Goal: Find specific page/section: Find specific page/section

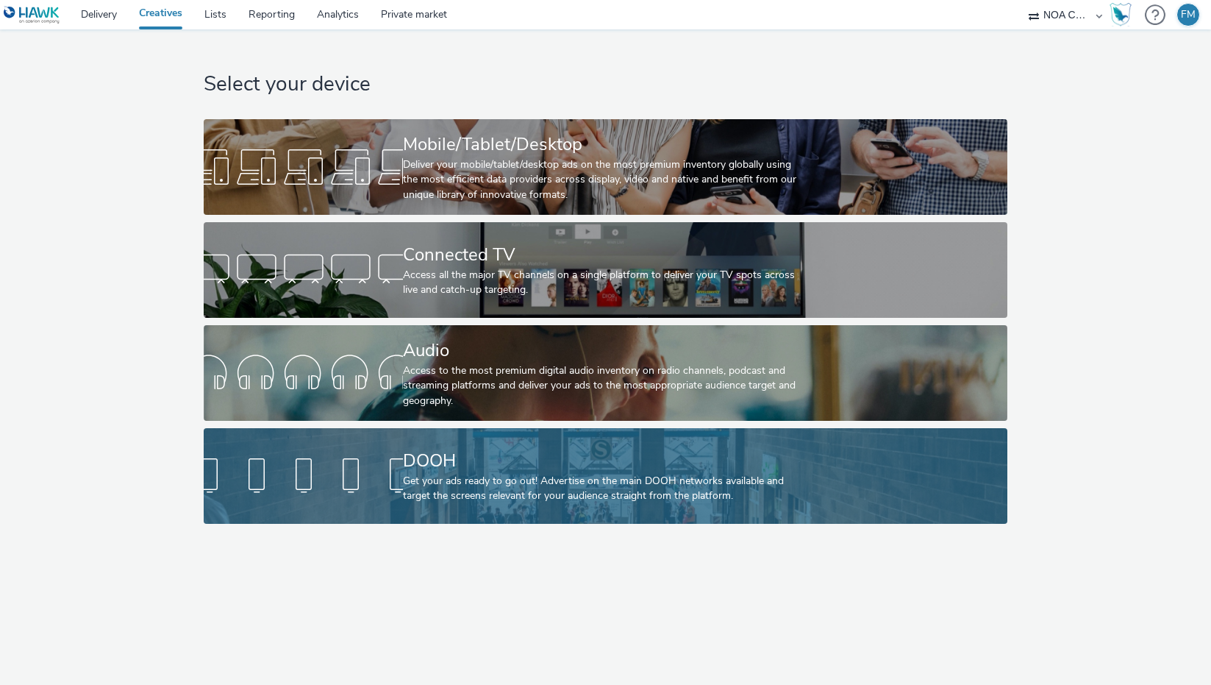
click at [562, 460] on div "DOOH" at bounding box center [602, 461] width 399 height 26
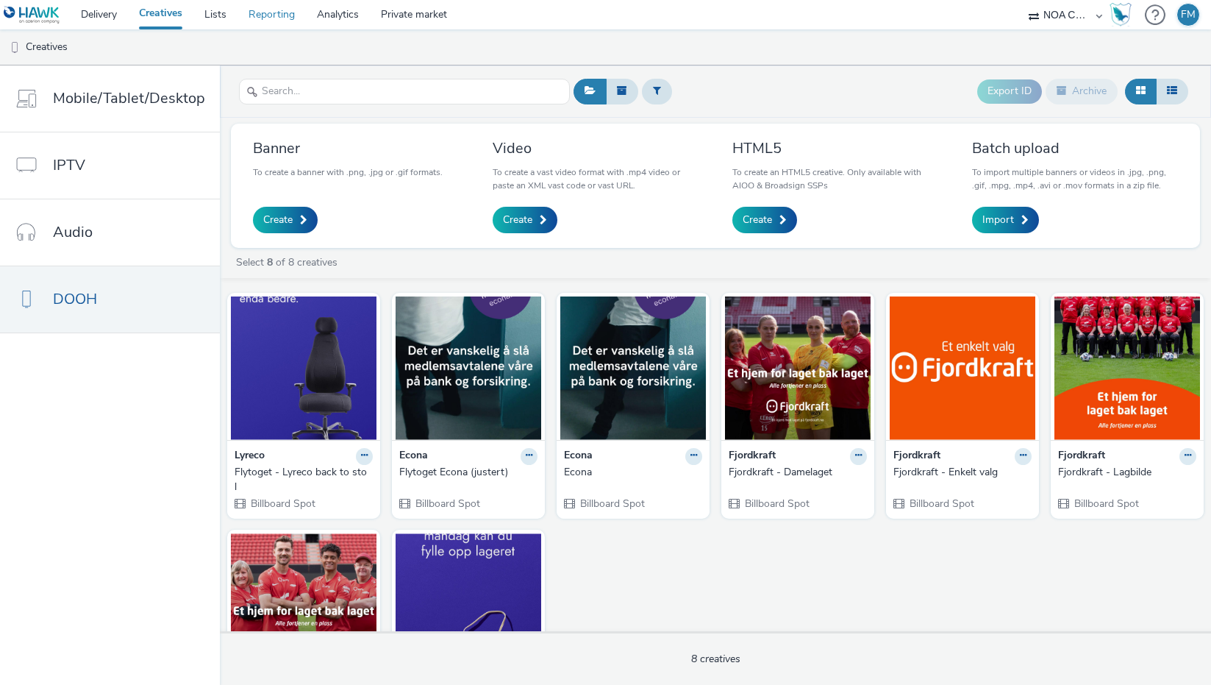
click at [287, 12] on link "Reporting" at bounding box center [271, 14] width 68 height 29
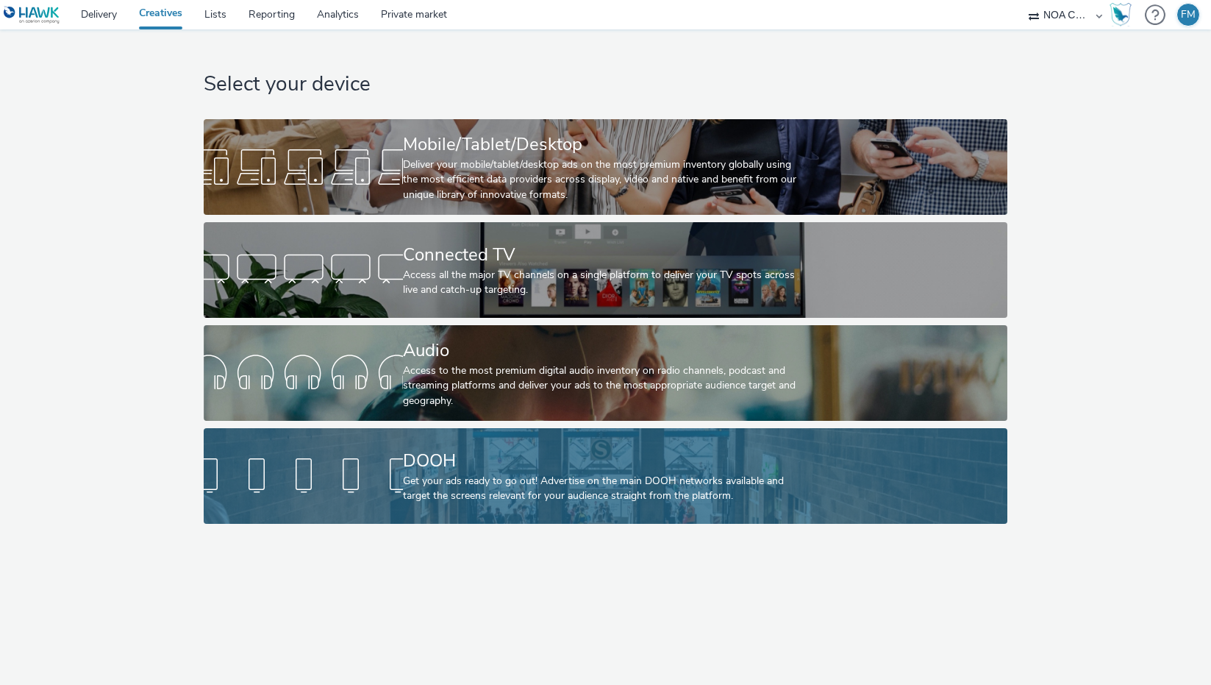
click at [521, 453] on div "DOOH" at bounding box center [602, 461] width 399 height 26
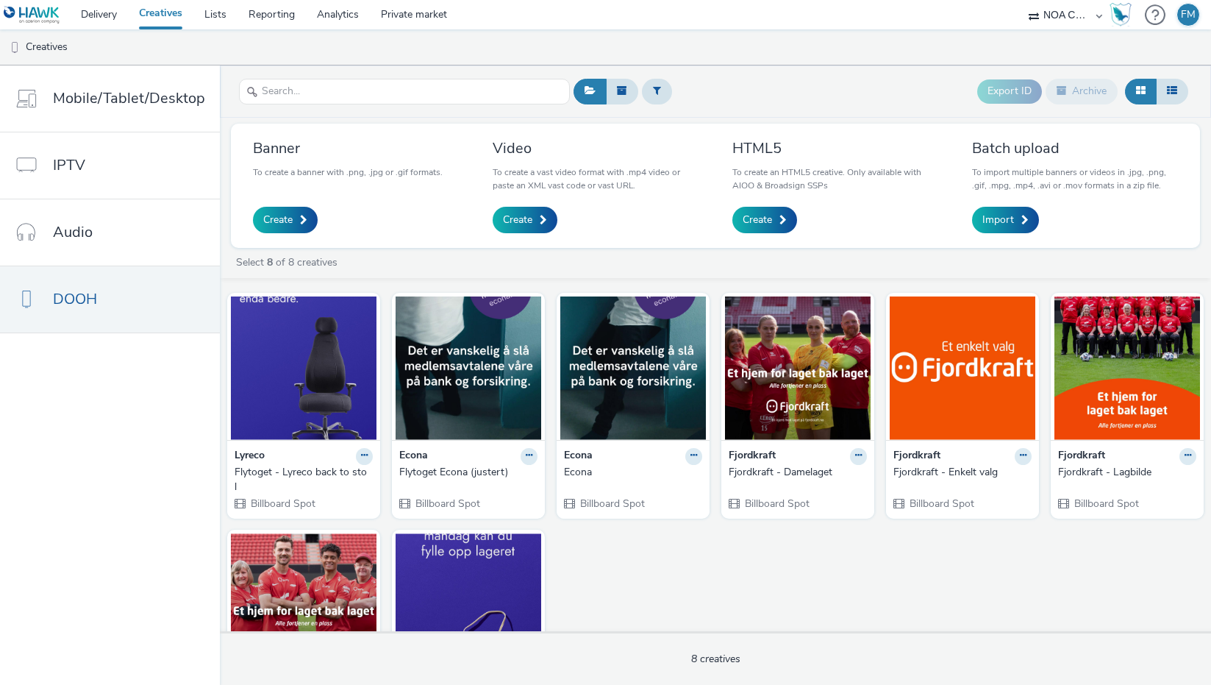
click at [960, 465] on div "Fjordkraft - Enkelt valg" at bounding box center [959, 472] width 132 height 15
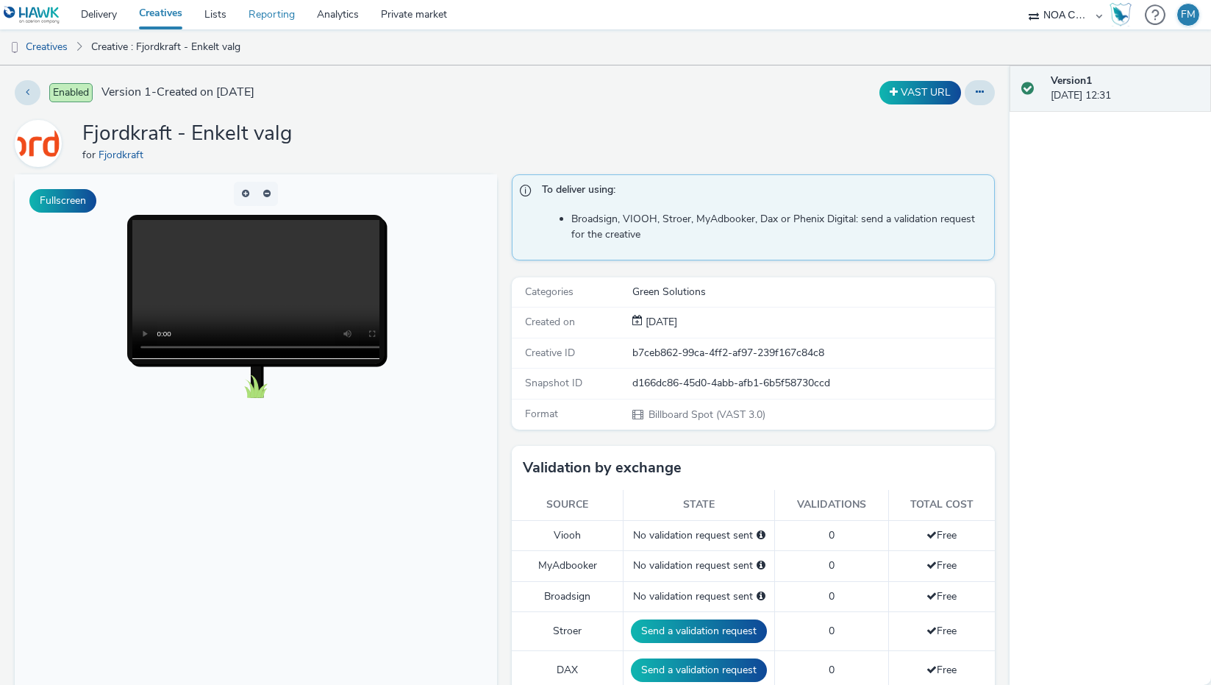
click at [264, 15] on link "Reporting" at bounding box center [271, 14] width 68 height 29
